Goal: Share content

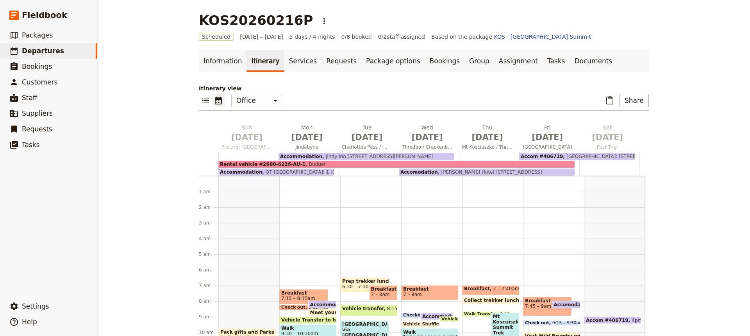
scroll to position [174, 0]
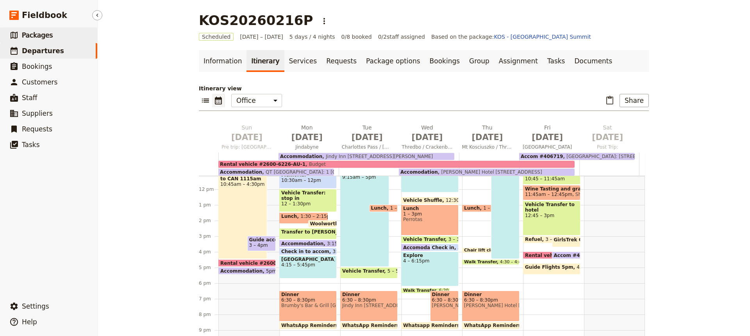
drag, startPoint x: 0, startPoint y: 0, endPoint x: 37, endPoint y: 36, distance: 51.9
click at [37, 36] on span "Packages" at bounding box center [37, 35] width 31 height 8
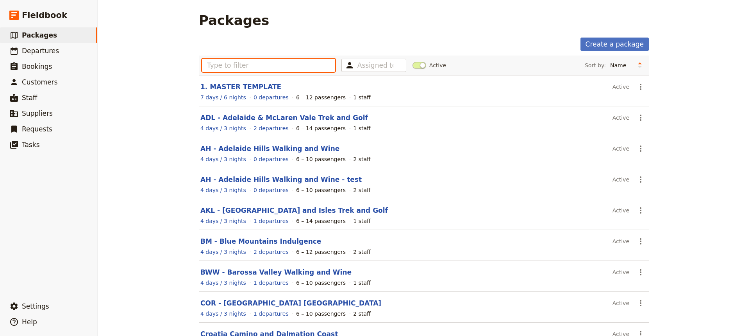
click at [208, 68] on input "text" at bounding box center [268, 65] width 133 height 13
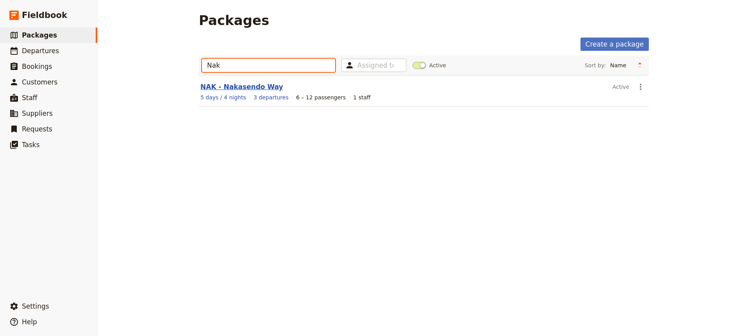
type input "Nak"
click at [234, 86] on link "NAK - Nakasendo Way" at bounding box center [241, 87] width 83 height 8
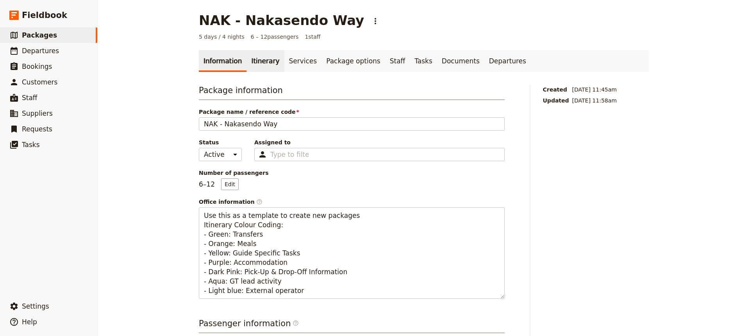
click at [255, 61] on link "Itinerary" at bounding box center [266, 61] width 38 height 22
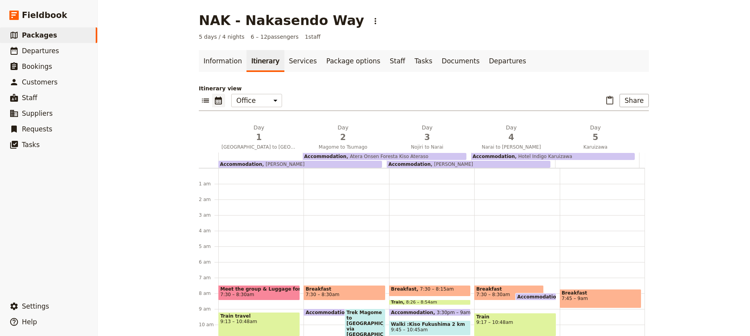
scroll to position [102, 0]
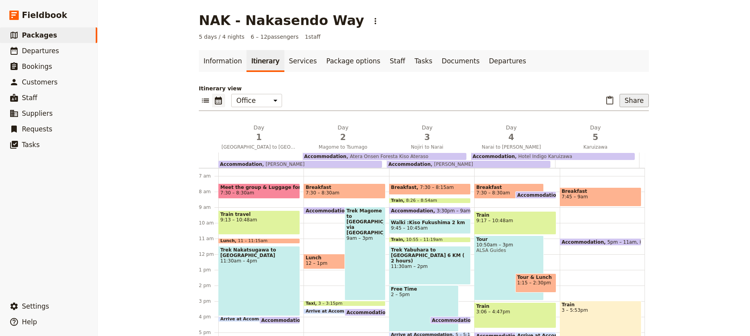
click at [625, 103] on button "Share" at bounding box center [634, 100] width 29 height 13
click at [617, 137] on span "Sales Brochure" at bounding box center [608, 140] width 41 height 8
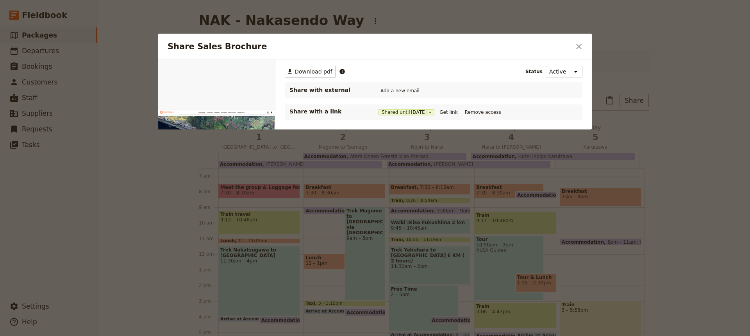
scroll to position [0, 0]
click at [453, 113] on button "Get link" at bounding box center [449, 112] width 22 height 9
